Goal: Task Accomplishment & Management: Complete application form

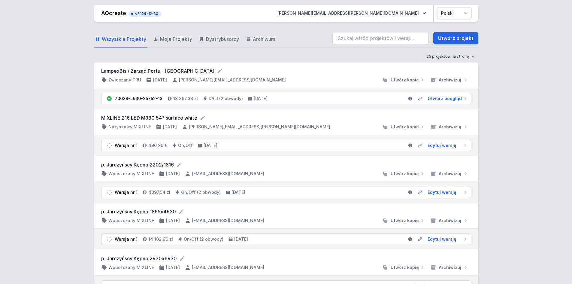
click at [464, 12] on select "Polski English" at bounding box center [455, 13] width 34 height 11
click at [401, 15] on button "[PERSON_NAME][EMAIL_ADDRESS][PERSON_NAME][DOMAIN_NAME]" at bounding box center [352, 13] width 158 height 11
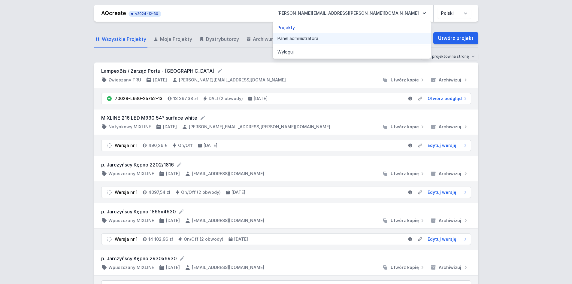
click at [367, 40] on link "Panel administratora" at bounding box center [352, 38] width 158 height 11
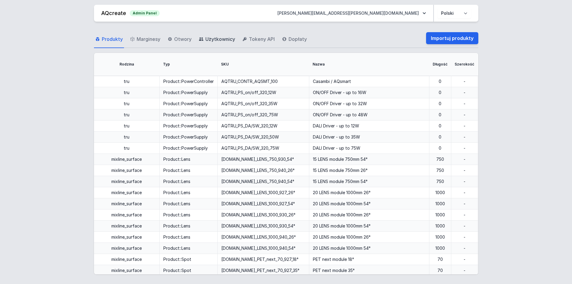
click at [208, 38] on span "Użytkownicy" at bounding box center [220, 38] width 30 height 7
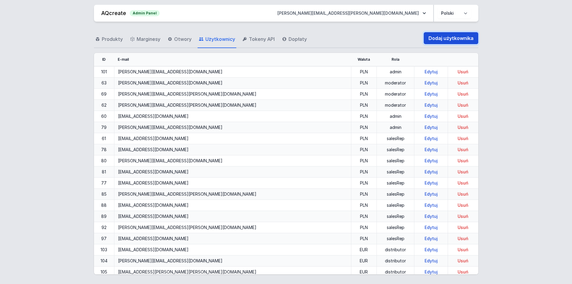
click at [439, 41] on link "Dodaj użytkownika" at bounding box center [451, 38] width 55 height 12
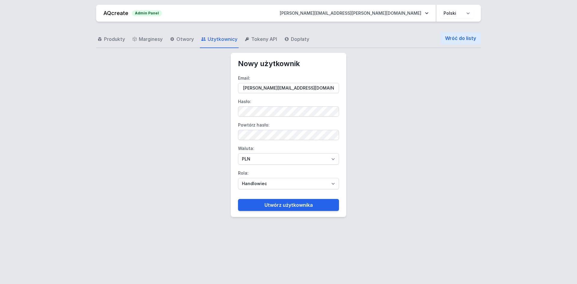
type input "[PERSON_NAME][EMAIL_ADDRESS][DOMAIN_NAME]"
click at [198, 108] on div "Produkty Marginesy Otwory Użytkownicy Tokeny API Dopłaty Wróć do listy Nowy uży…" at bounding box center [288, 150] width 562 height 257
click at [251, 161] on select "PLN EUR" at bounding box center [288, 158] width 101 height 11
click at [254, 164] on select "PLN EUR" at bounding box center [288, 158] width 101 height 11
click at [258, 177] on label "Rola: Handlowiec Moderator Dystrybutor Administrator" at bounding box center [288, 178] width 101 height 21
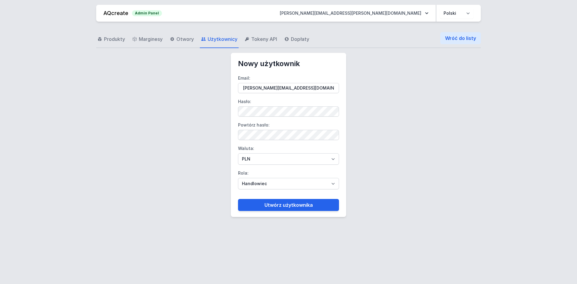
click at [258, 178] on select "Handlowiec Moderator Dystrybutor Administrator" at bounding box center [288, 183] width 101 height 11
click at [261, 180] on select "Handlowiec Moderator Dystrybutor Administrator" at bounding box center [288, 183] width 101 height 11
select select "distributor"
click at [238, 178] on select "Handlowiec Moderator Dystrybutor Administrator" at bounding box center [288, 183] width 101 height 11
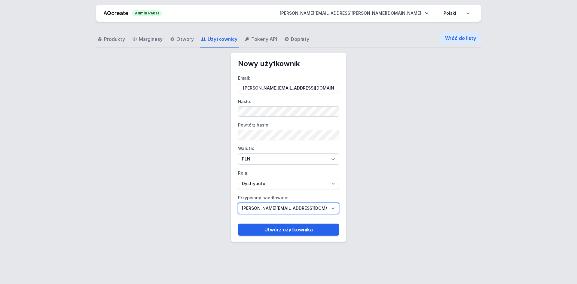
click at [273, 210] on select "[PERSON_NAME][EMAIL_ADDRESS][DOMAIN_NAME] [DOMAIN_NAME][EMAIL_ADDRESS][DOMAIN_N…" at bounding box center [288, 207] width 101 height 11
select select "67"
click at [238, 202] on select "[PERSON_NAME][EMAIL_ADDRESS][DOMAIN_NAME] [DOMAIN_NAME][EMAIL_ADDRESS][DOMAIN_N…" at bounding box center [288, 207] width 101 height 11
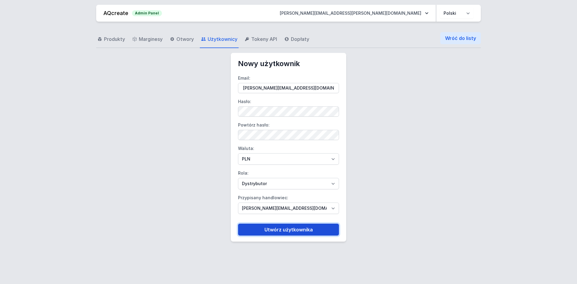
click at [293, 225] on button "Utwórz użytkownika" at bounding box center [288, 229] width 101 height 12
